Goal: Task Accomplishment & Management: Manage account settings

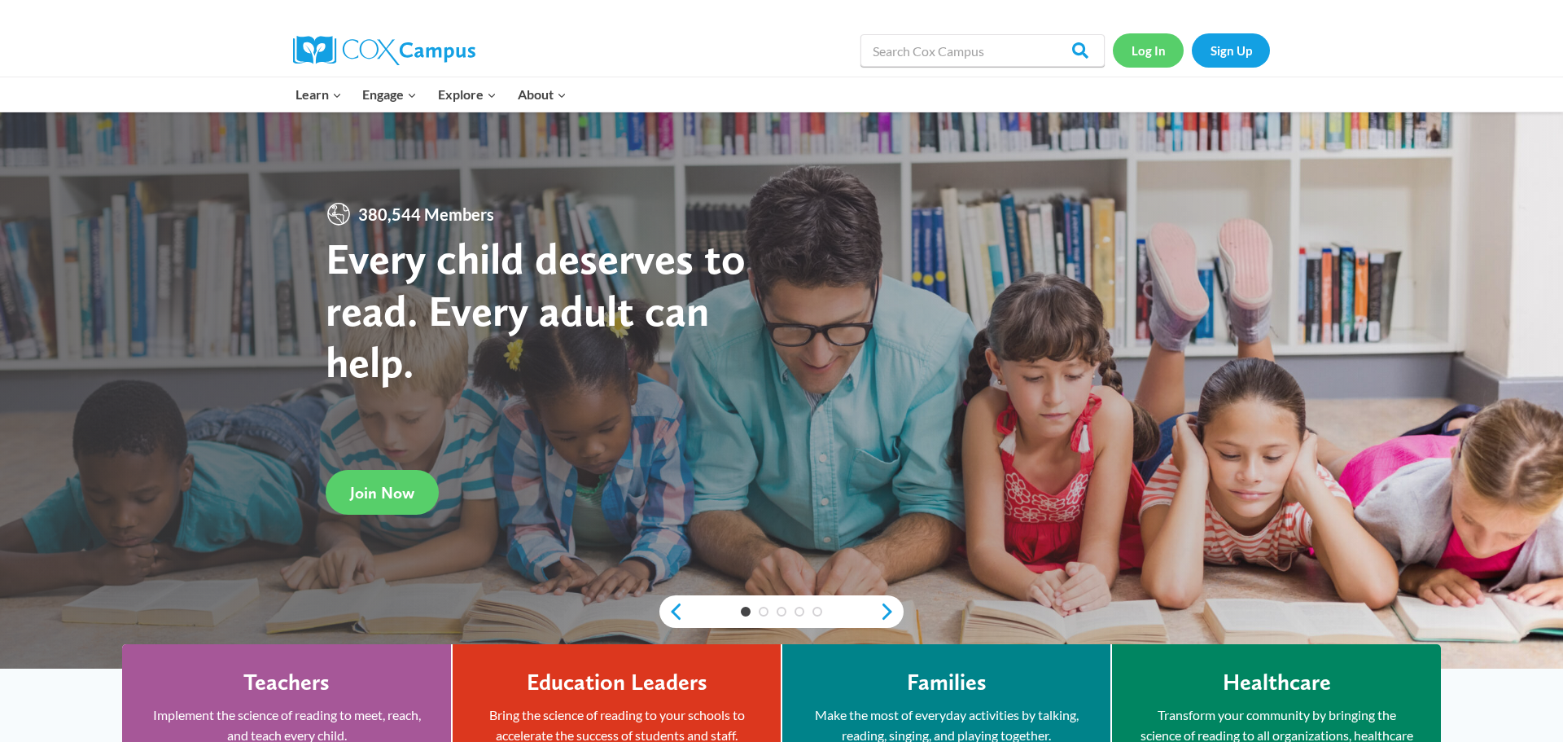
click at [1149, 55] on link "Log In" at bounding box center [1148, 49] width 71 height 33
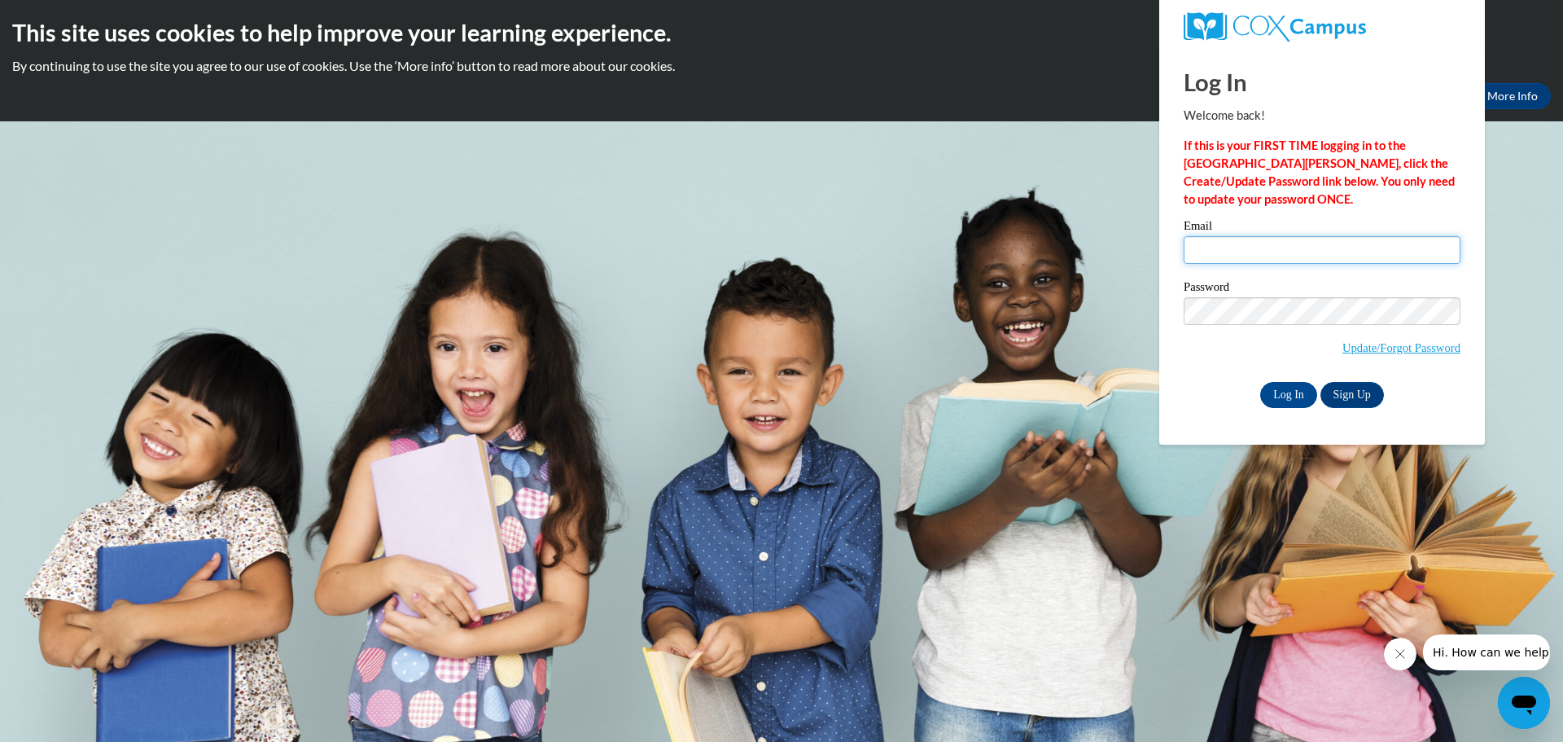
click at [1200, 250] on input "Email" at bounding box center [1322, 250] width 277 height 28
type input "[EMAIL_ADDRESS][DOMAIN_NAME]"
click at [1260, 382] on input "Log In" at bounding box center [1288, 395] width 57 height 26
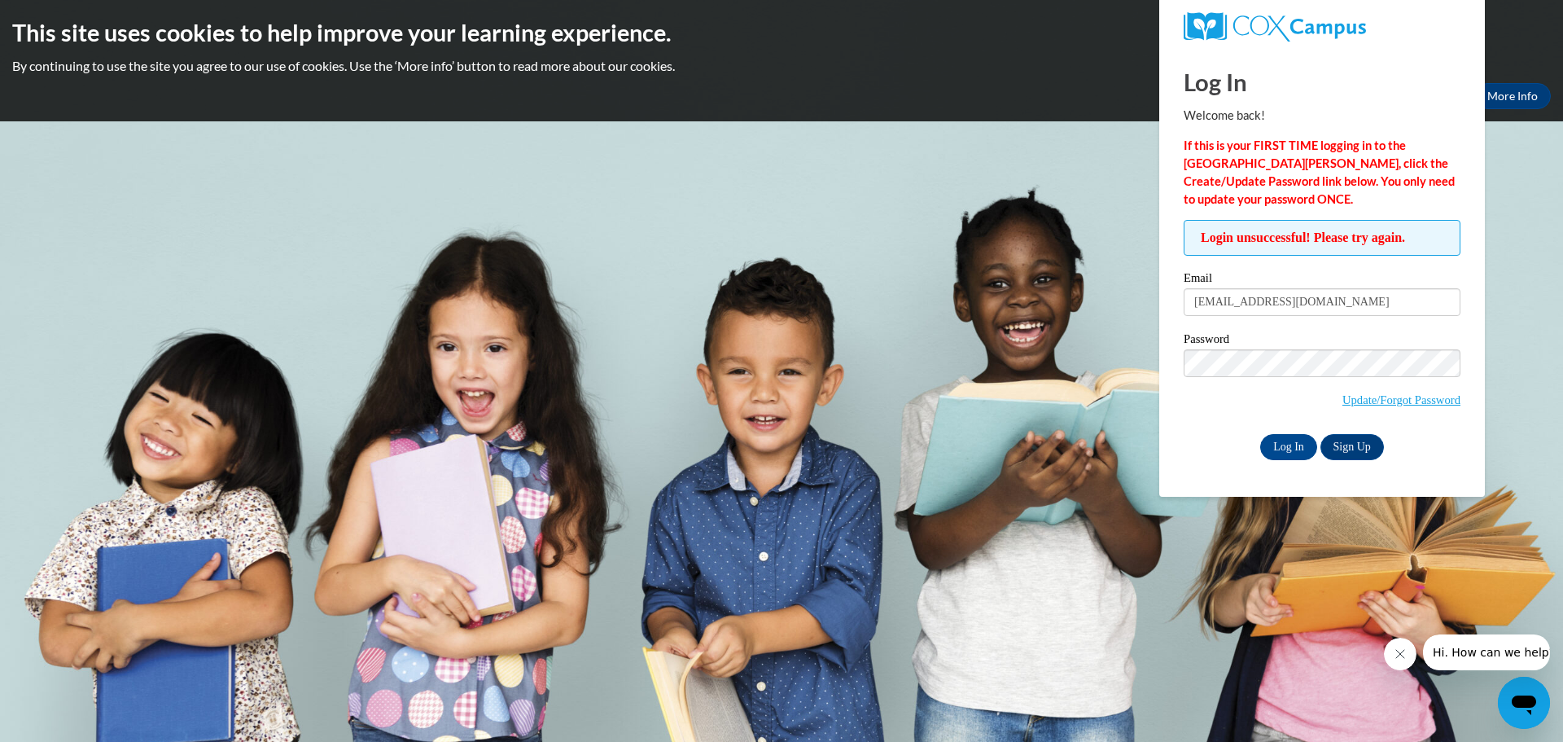
click at [1406, 659] on icon "Close message from company" at bounding box center [1400, 653] width 13 height 13
